Goal: Task Accomplishment & Management: Use online tool/utility

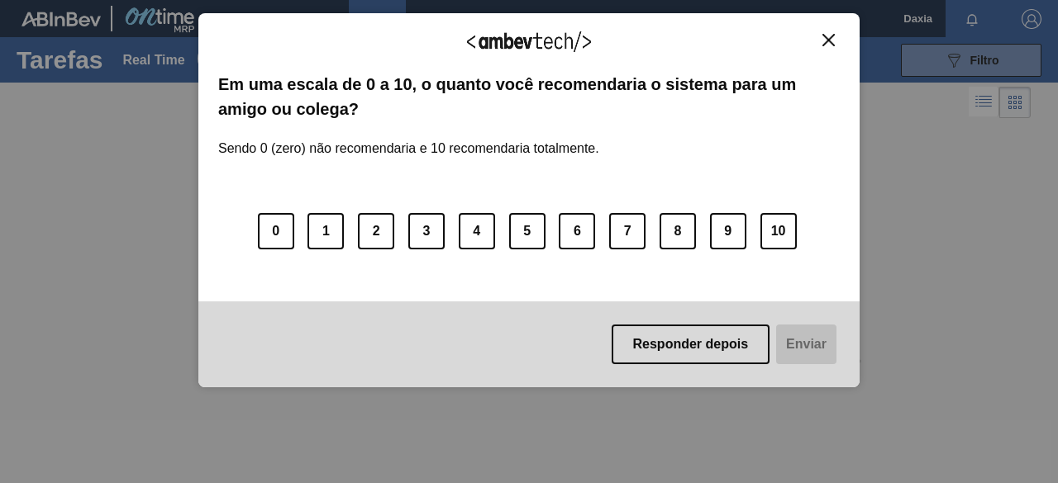
click at [730, 345] on button "Responder depois" at bounding box center [690, 345] width 159 height 40
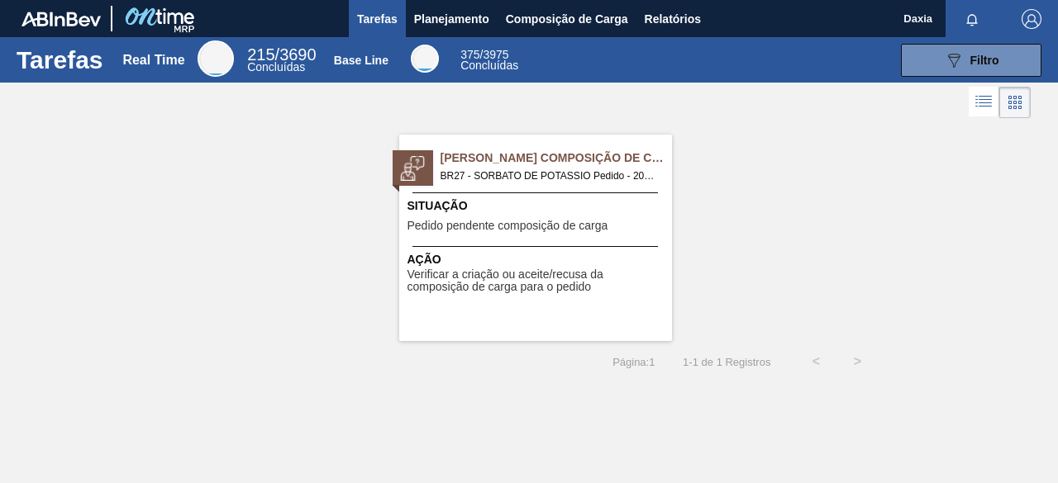
click at [590, 159] on span "[PERSON_NAME] Composição de Carga" at bounding box center [555, 158] width 231 height 17
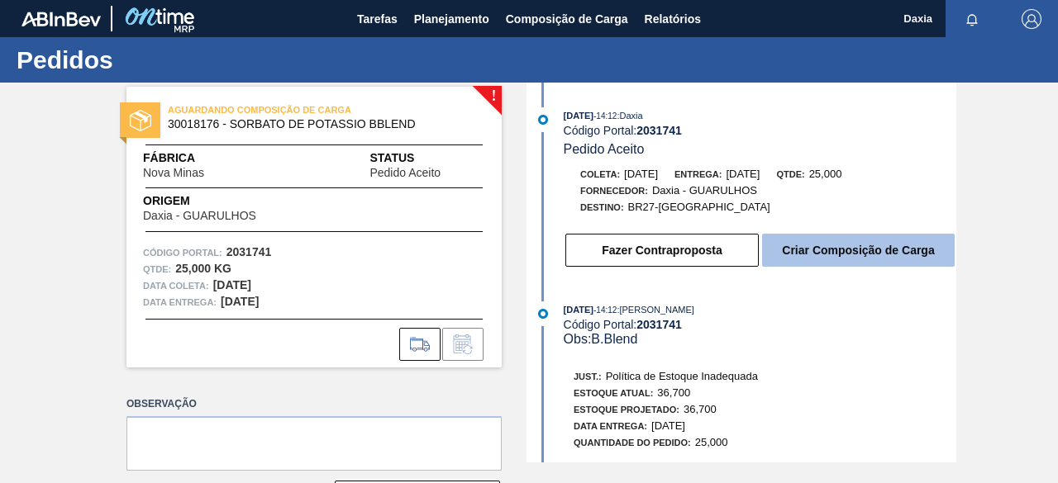
click at [806, 264] on button "Criar Composição de Carga" at bounding box center [858, 250] width 193 height 33
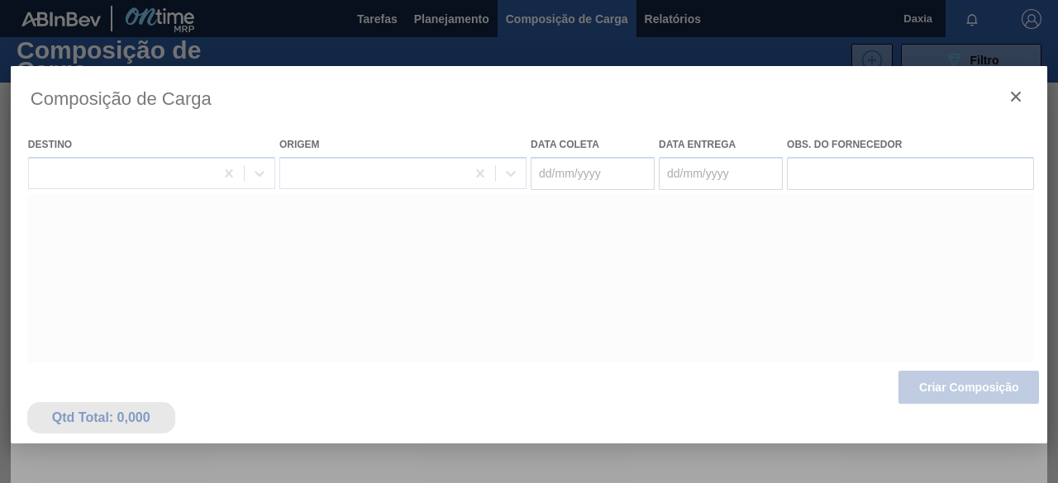
type coleta "[DATE]"
type entrega "[DATE]"
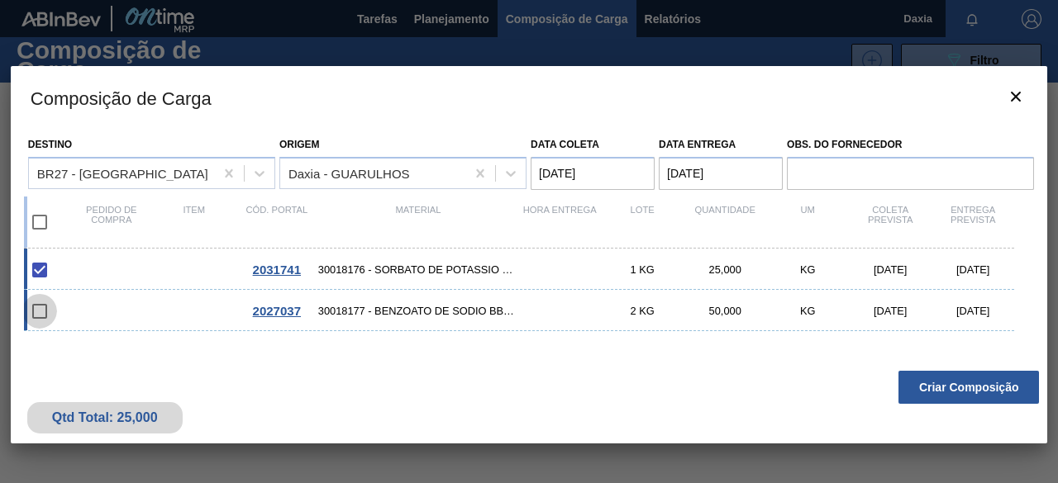
click at [46, 311] on input "checkbox" at bounding box center [39, 311] width 35 height 35
click at [42, 316] on input "checkbox" at bounding box center [39, 311] width 35 height 35
checkbox input "false"
click at [269, 307] on span "2027037" at bounding box center [277, 311] width 48 height 14
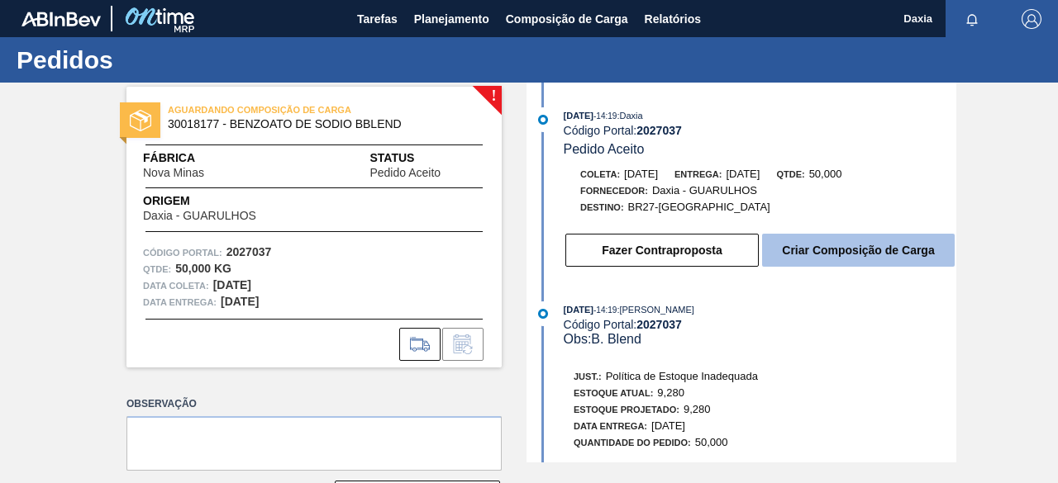
click at [895, 257] on button "Criar Composição de Carga" at bounding box center [858, 250] width 193 height 33
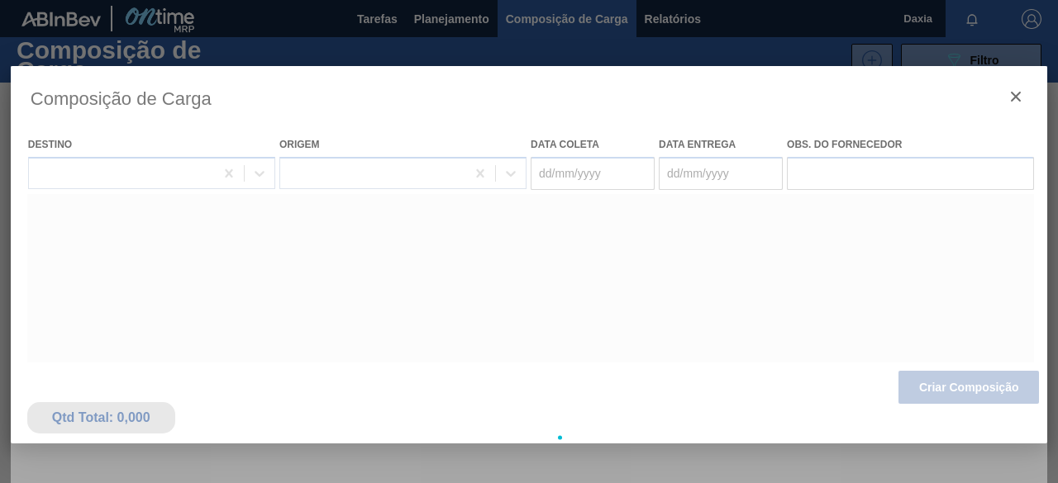
type coleta "[DATE]"
type entrega "[DATE]"
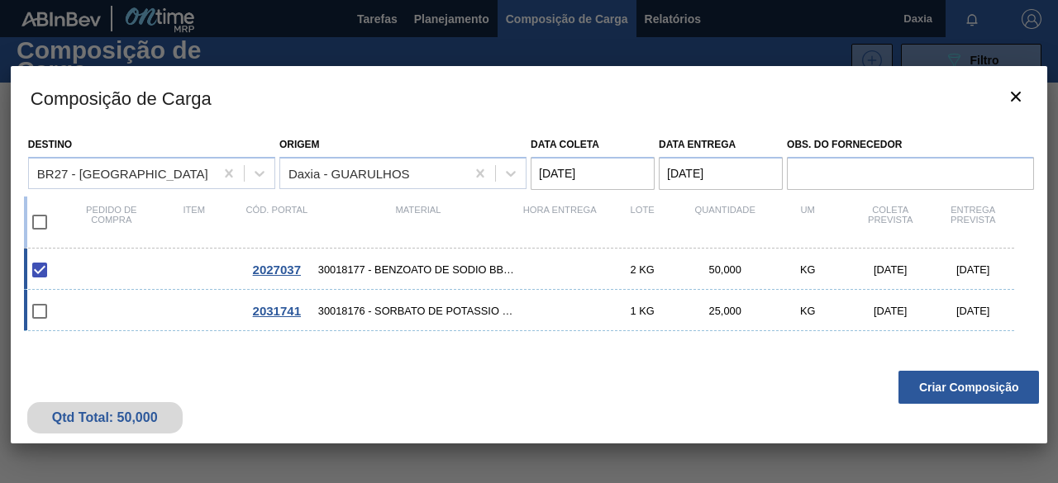
click at [40, 320] on input "checkbox" at bounding box center [39, 311] width 35 height 35
checkbox input "false"
click at [921, 386] on button "Criar Composição" at bounding box center [968, 387] width 140 height 33
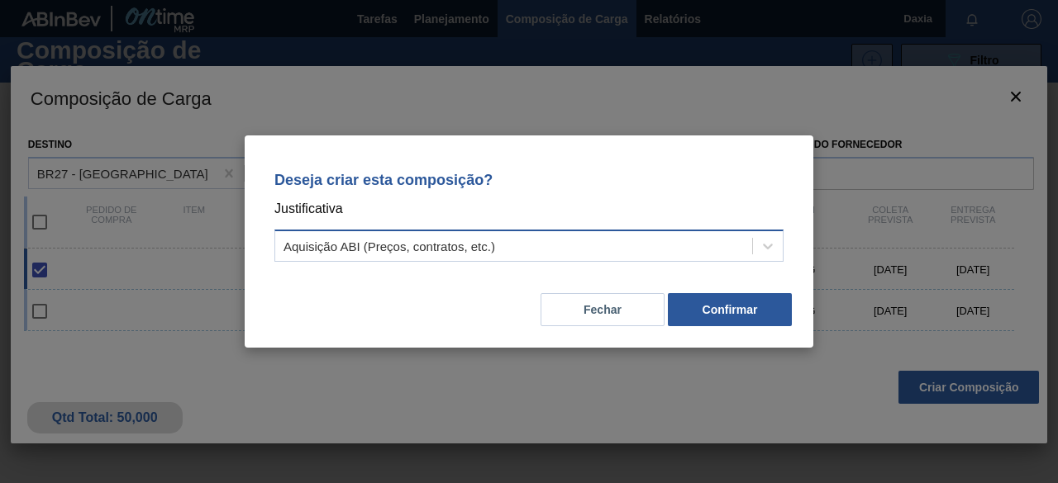
click at [512, 244] on div "Aquisição ABI (Preços, contratos, etc.)" at bounding box center [513, 247] width 477 height 24
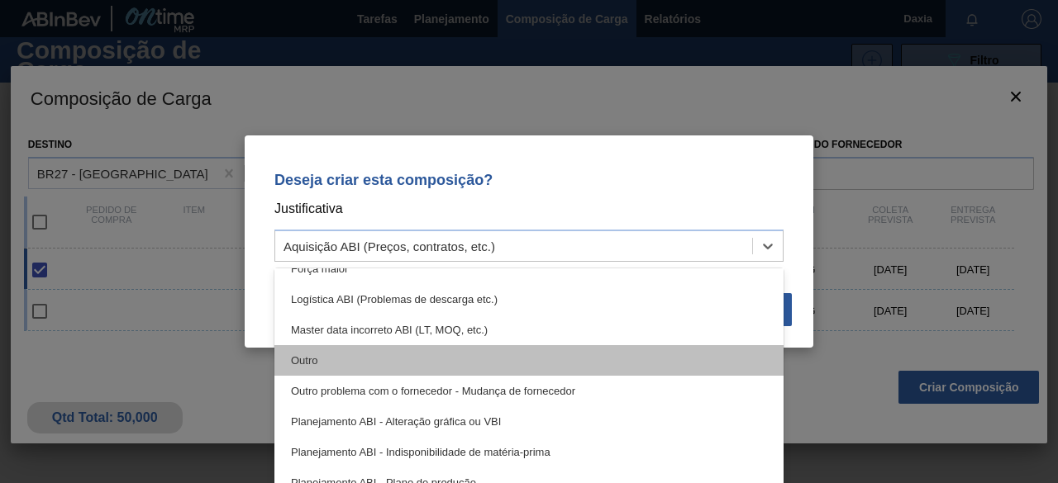
scroll to position [77, 0]
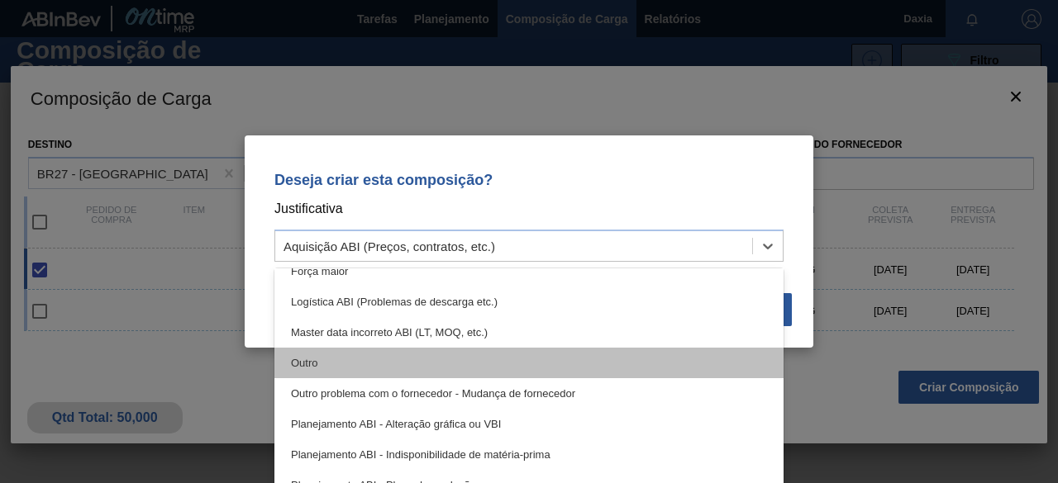
click at [473, 368] on div "Outro" at bounding box center [528, 363] width 509 height 31
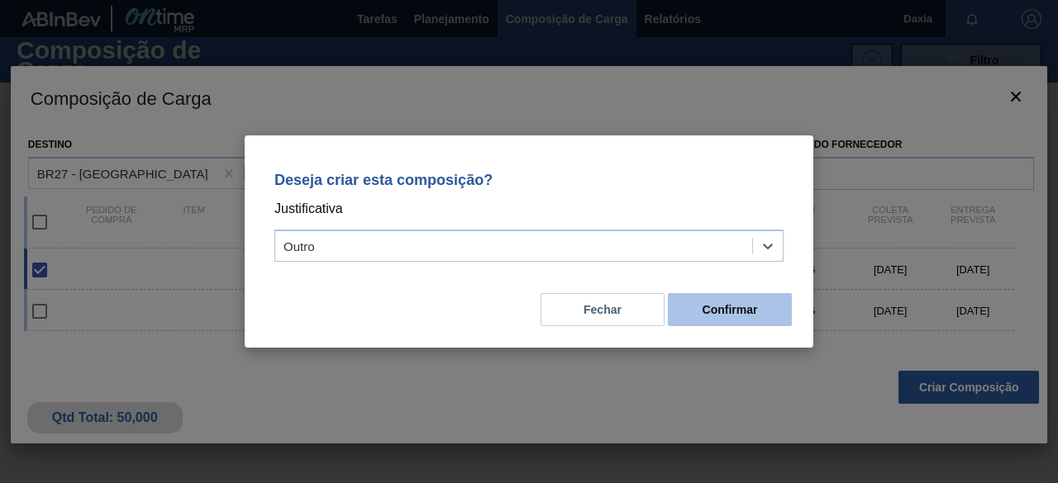
click at [725, 318] on button "Confirmar" at bounding box center [730, 309] width 124 height 33
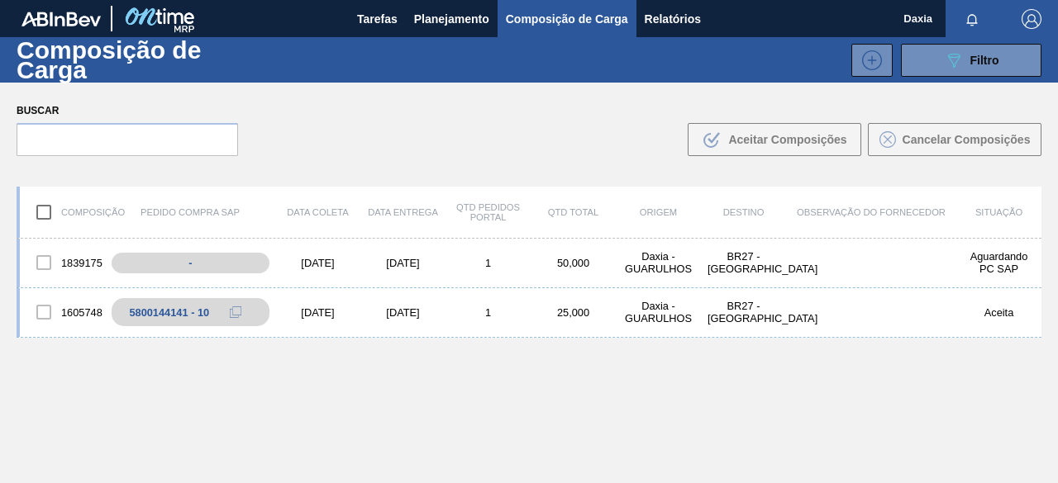
click at [565, 22] on span "Composição de Carga" at bounding box center [567, 19] width 122 height 20
click at [573, 22] on span "Composição de Carga" at bounding box center [567, 19] width 122 height 20
click at [147, 307] on div "5800144141 - 10" at bounding box center [179, 313] width 80 height 12
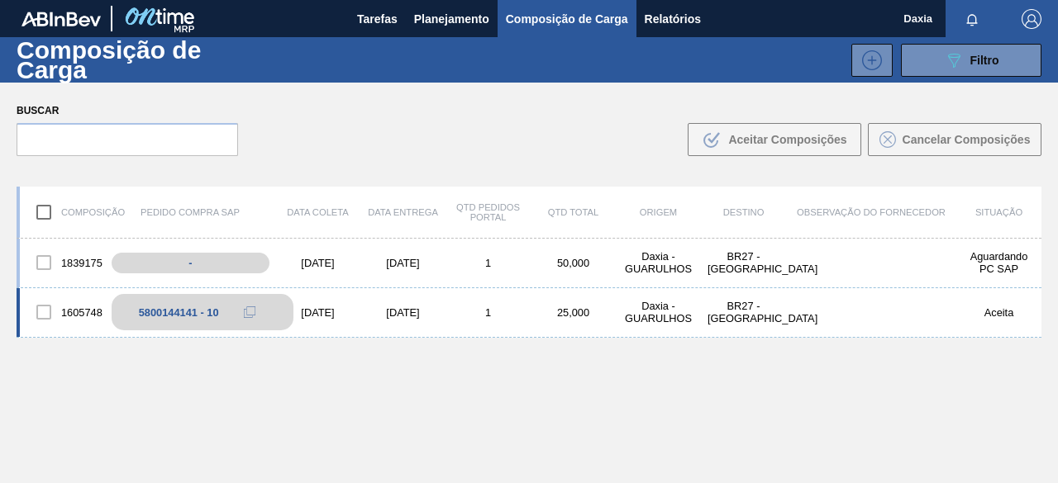
click at [185, 311] on div "5800144141 - 10" at bounding box center [179, 313] width 80 height 12
click at [871, 56] on icon at bounding box center [871, 59] width 1 height 9
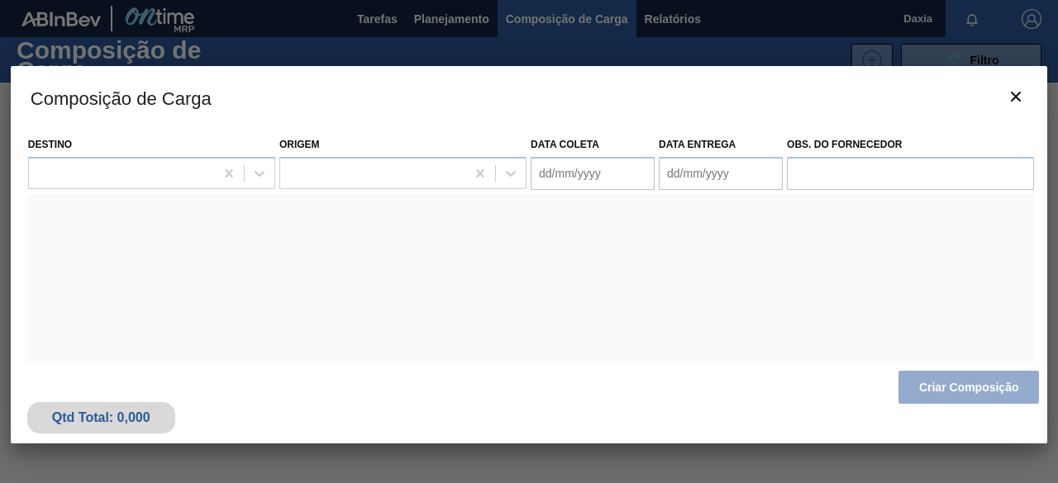
click at [333, 240] on div "Selecione uma unidade de negócio e um fornecedor!" at bounding box center [530, 375] width 1006 height 363
click at [1014, 94] on icon "botão de ícone" at bounding box center [1015, 97] width 10 height 10
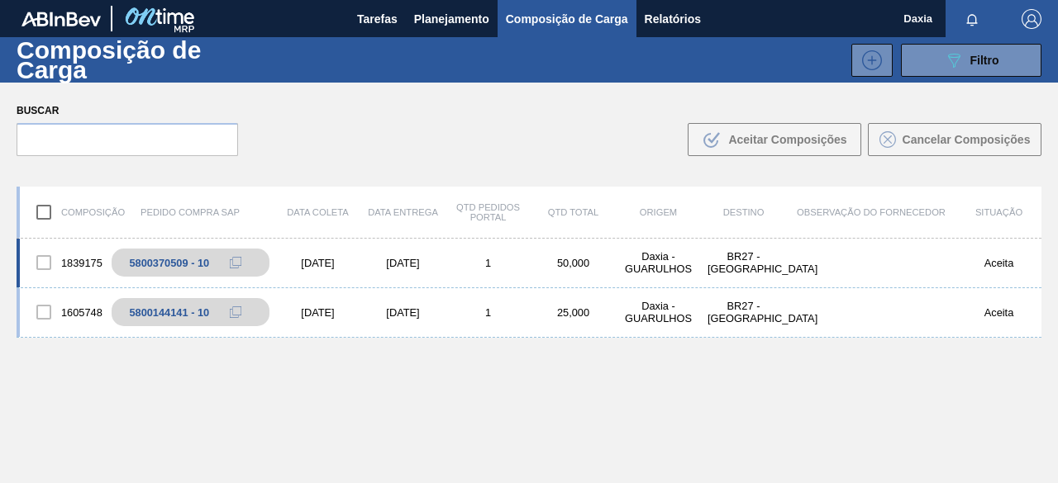
click at [306, 267] on div "[DATE]" at bounding box center [317, 263] width 85 height 12
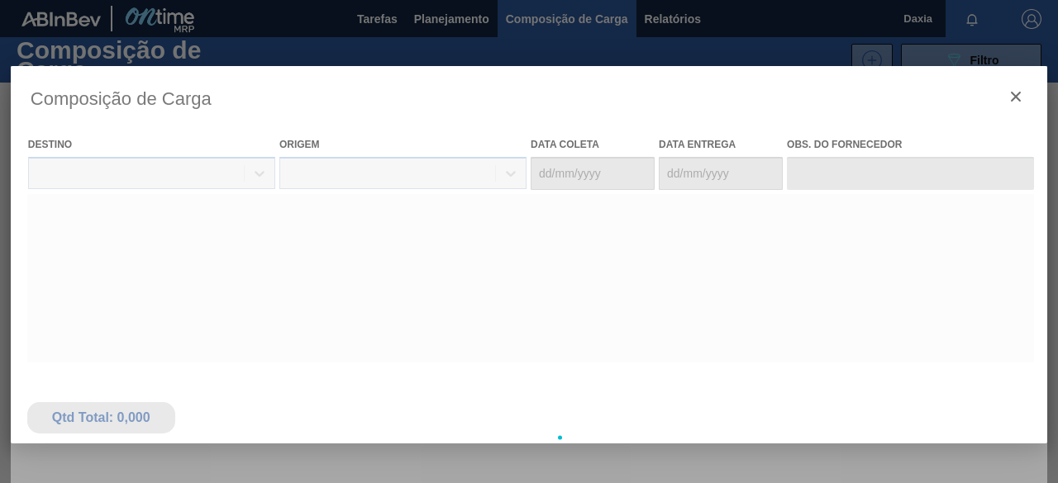
type coleta "[DATE]"
type entrega "[DATE]"
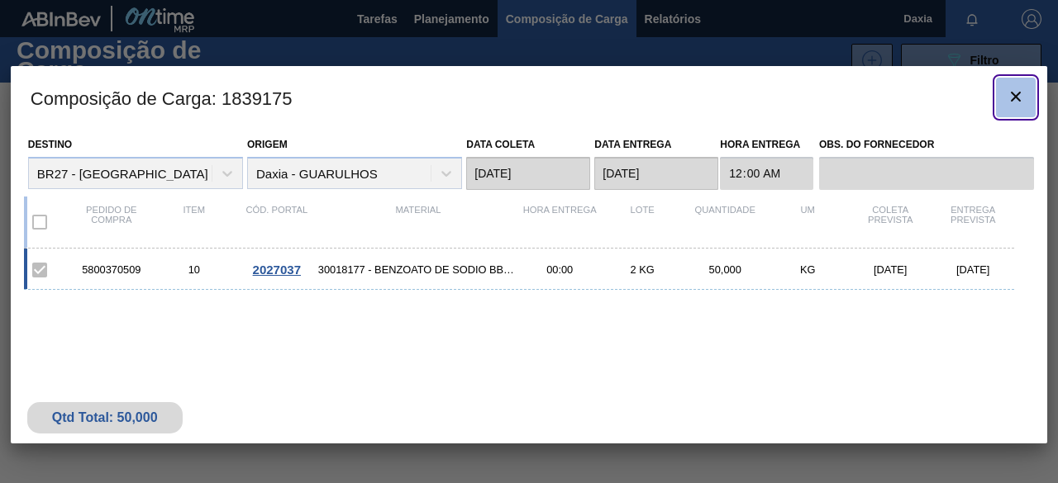
click at [1011, 97] on icon "botão de ícone" at bounding box center [1016, 97] width 20 height 20
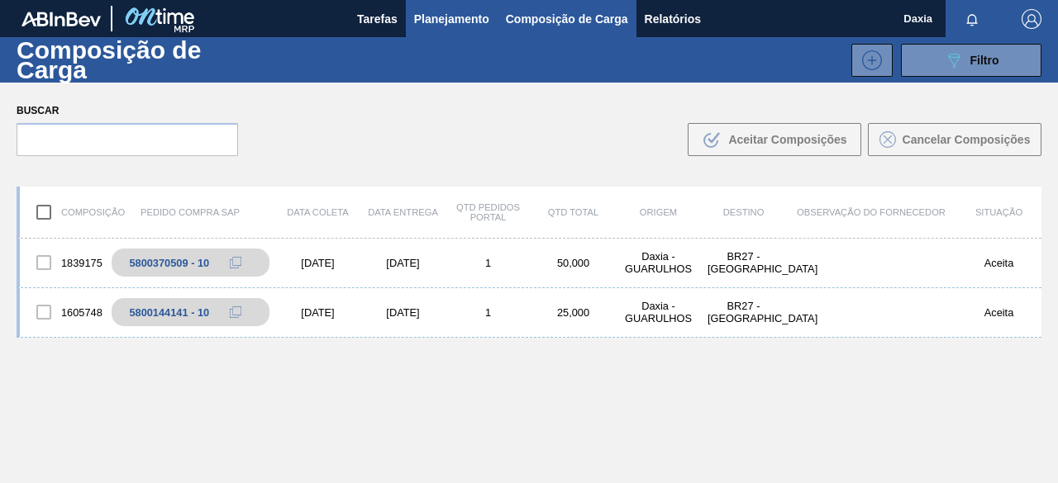
click at [454, 22] on span "Planejamento" at bounding box center [451, 19] width 75 height 20
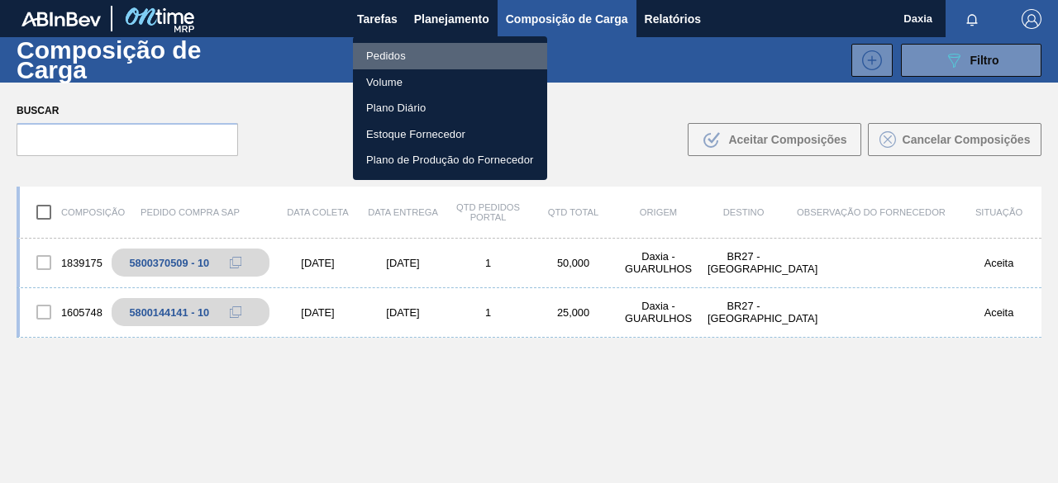
click at [415, 50] on li "Pedidos" at bounding box center [450, 56] width 194 height 26
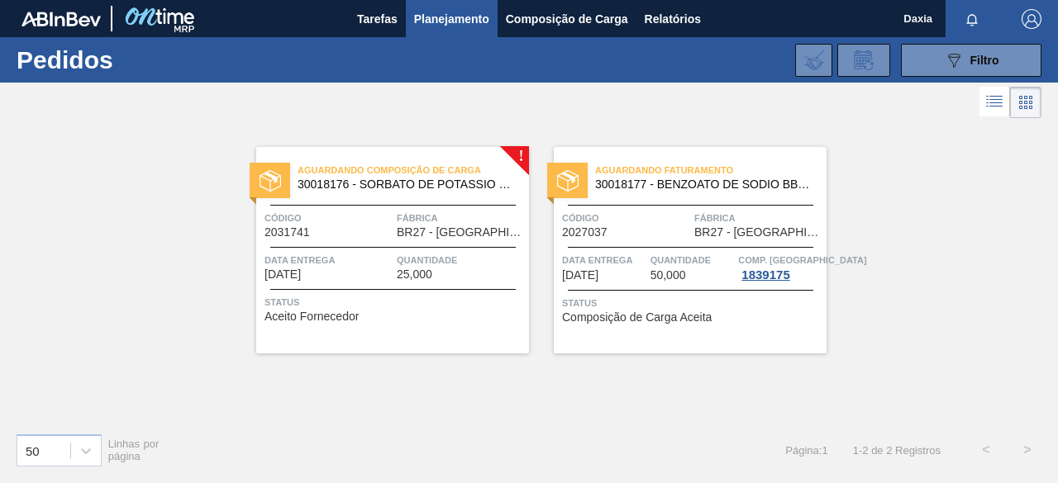
click at [412, 185] on span "30018176 - SORBATO DE POTASSIO BBLEND" at bounding box center [406, 184] width 218 height 12
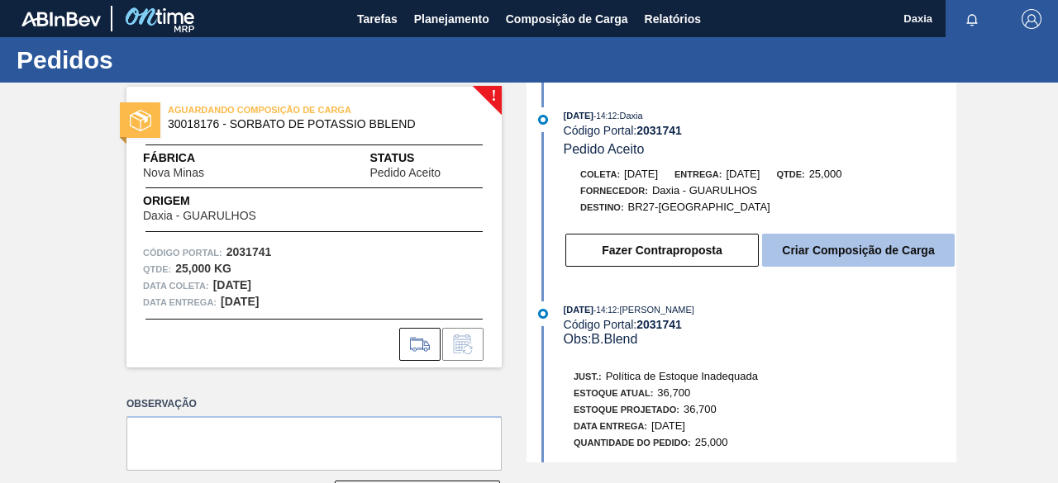
click at [831, 260] on button "Criar Composição de Carga" at bounding box center [858, 250] width 193 height 33
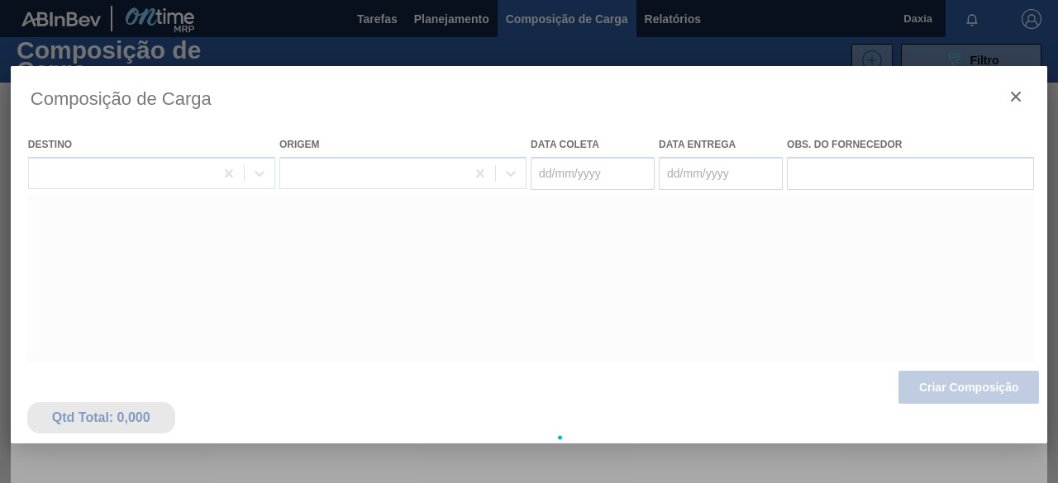
type coleta "[DATE]"
type entrega "[DATE]"
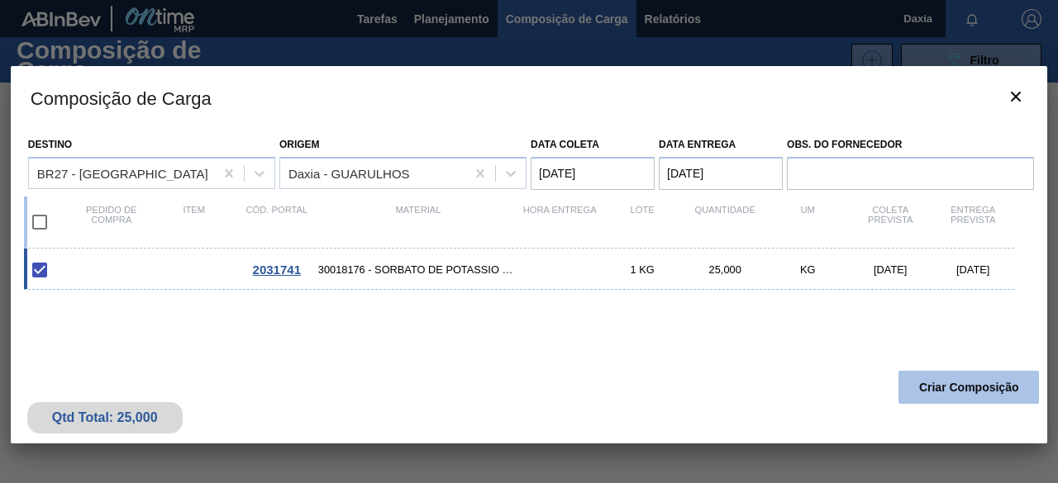
click at [925, 385] on button "Criar Composição" at bounding box center [968, 387] width 140 height 33
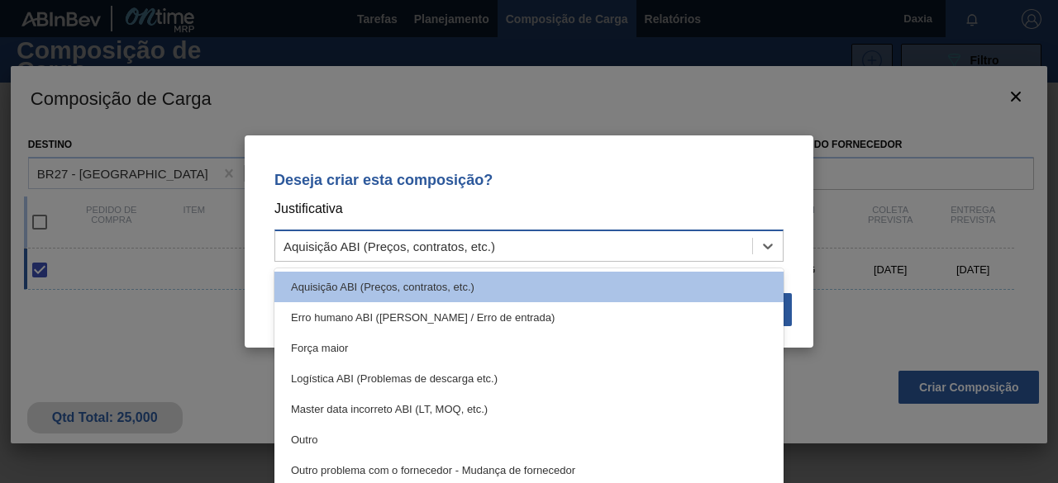
click at [752, 253] on div "Aquisição ABI (Preços, contratos, etc.)" at bounding box center [513, 247] width 477 height 24
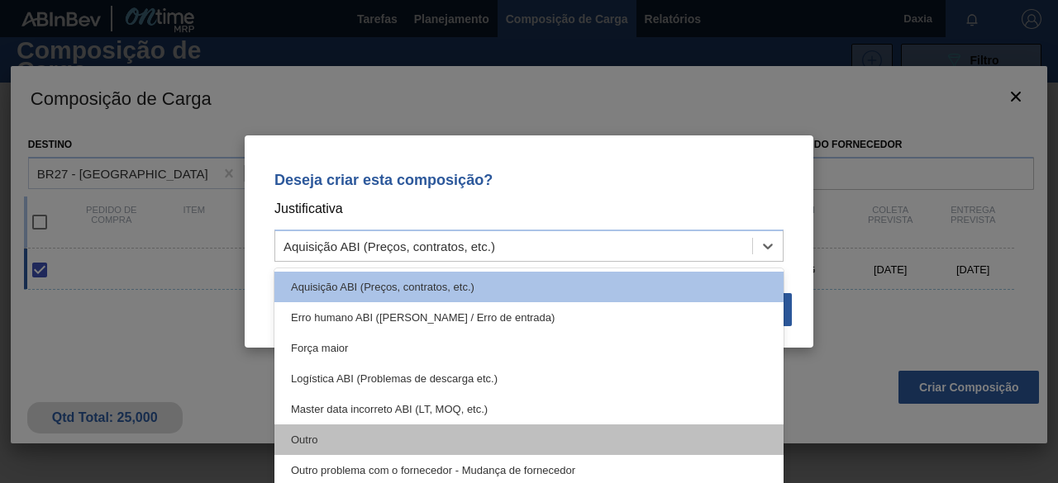
click at [438, 435] on div "Outro" at bounding box center [528, 440] width 509 height 31
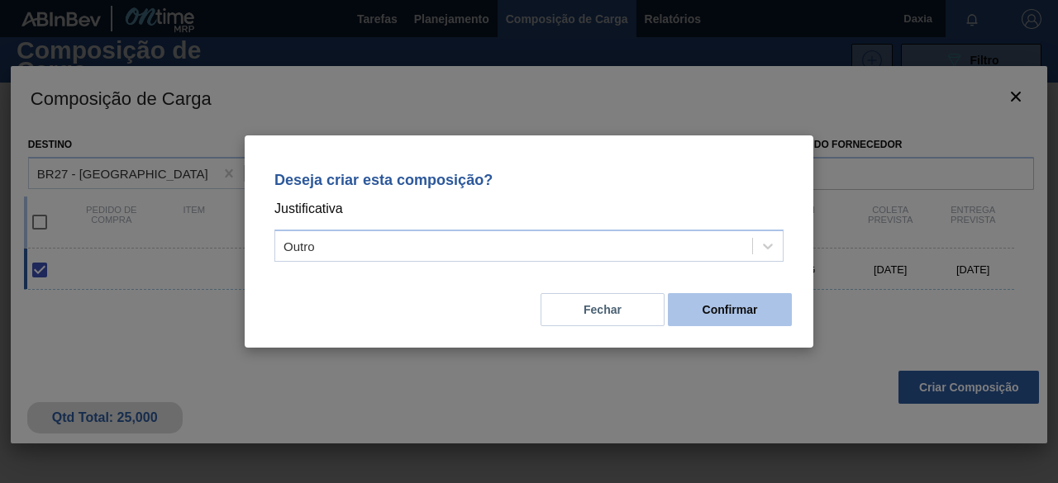
click at [730, 313] on button "Confirmar" at bounding box center [730, 309] width 124 height 33
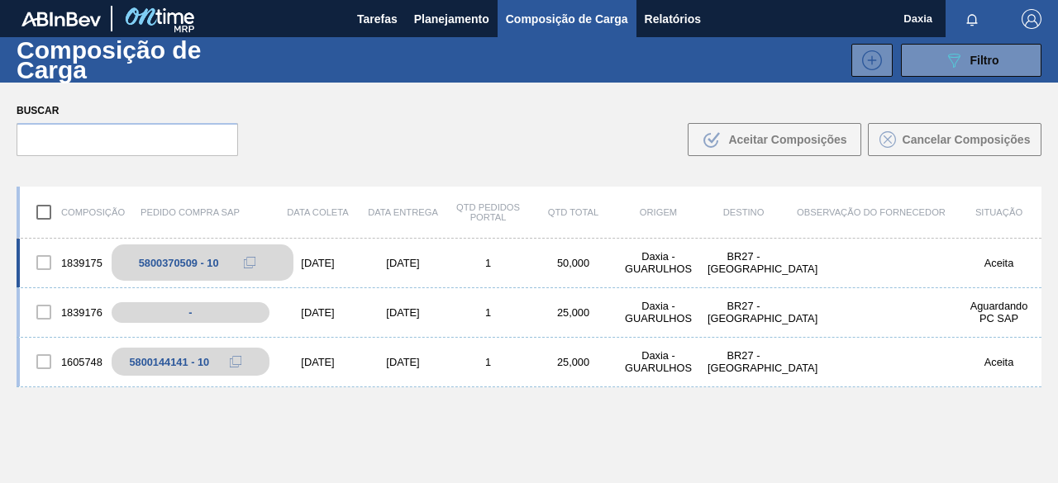
click at [164, 265] on div "5800370509 - 10" at bounding box center [179, 263] width 80 height 12
click at [250, 260] on icon at bounding box center [250, 263] width 12 height 12
click at [245, 260] on icon at bounding box center [250, 263] width 12 height 12
click at [248, 259] on icon at bounding box center [250, 263] width 12 height 12
click at [152, 262] on div "5800370509 - 10" at bounding box center [179, 263] width 80 height 12
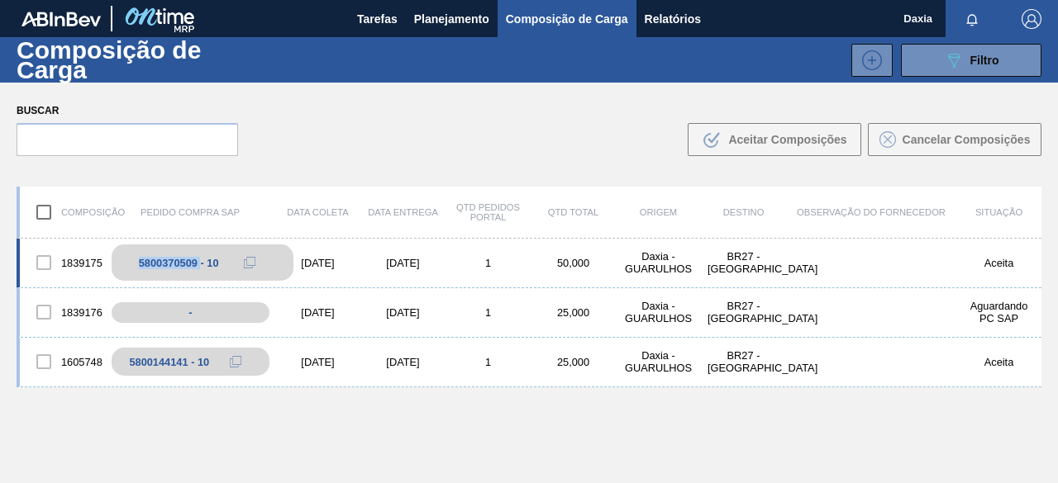
click at [152, 262] on div "5800370509 - 10" at bounding box center [179, 263] width 80 height 12
click at [150, 262] on div "5800370509 - 10" at bounding box center [179, 263] width 80 height 12
click at [404, 435] on div "1839175 5800370509 - 10 [DATE] [DATE] 1 50,000 Daxia - [GEOGRAPHIC_DATA] BR27 -…" at bounding box center [529, 400] width 1025 height 322
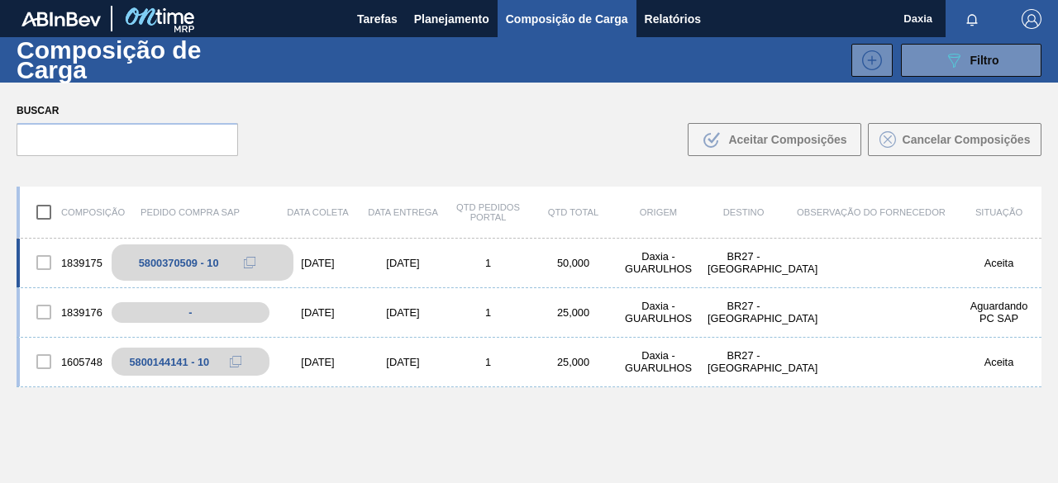
click at [197, 260] on div "5800370509 - 10" at bounding box center [179, 263] width 80 height 12
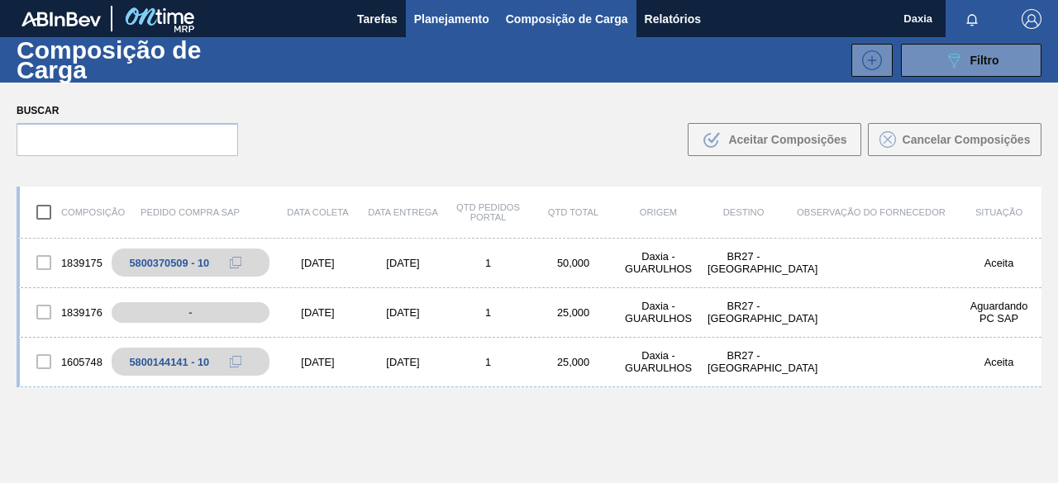
click at [474, 20] on span "Planejamento" at bounding box center [451, 19] width 75 height 20
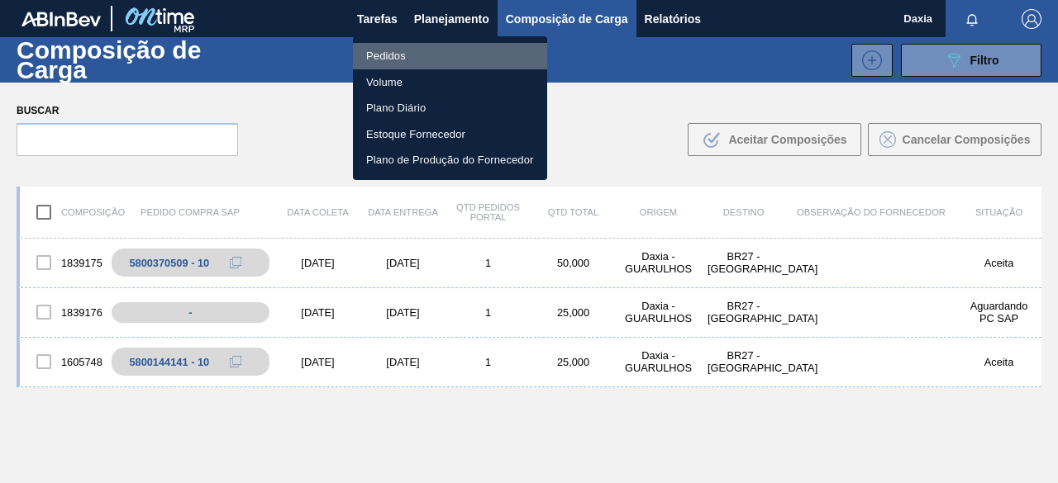
click at [457, 50] on li "Pedidos" at bounding box center [450, 56] width 194 height 26
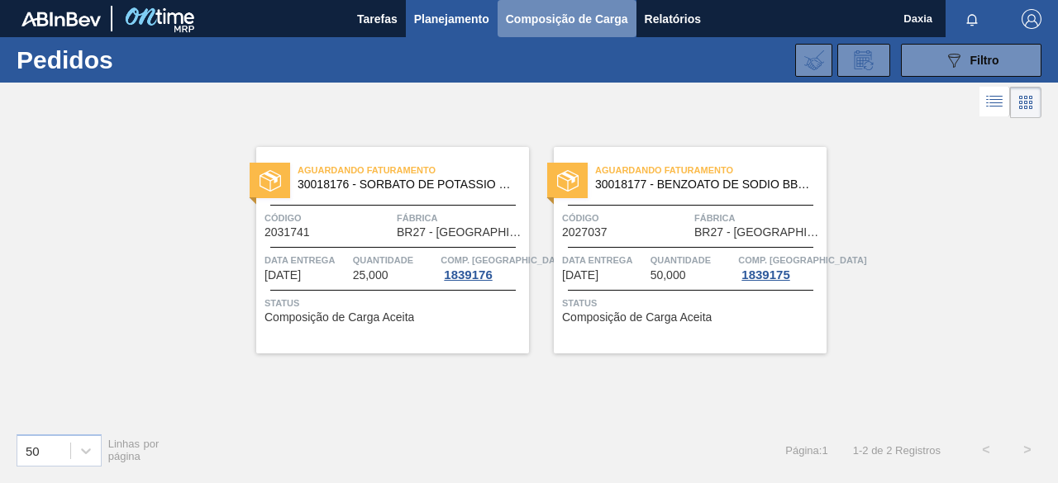
click at [563, 23] on span "Composição de Carga" at bounding box center [567, 19] width 122 height 20
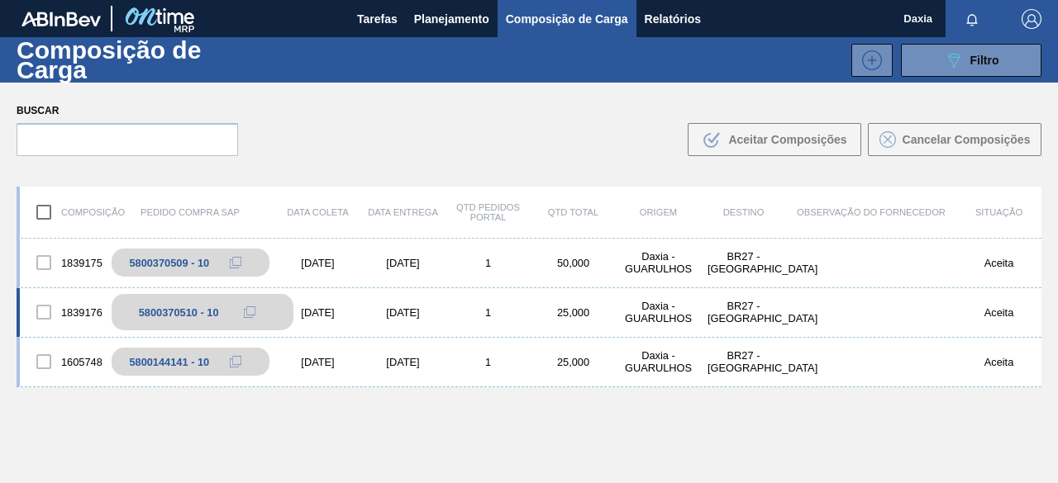
click at [174, 312] on div "5800370510 - 10" at bounding box center [179, 313] width 80 height 12
copy div "5800370510"
